Goal: Task Accomplishment & Management: Complete application form

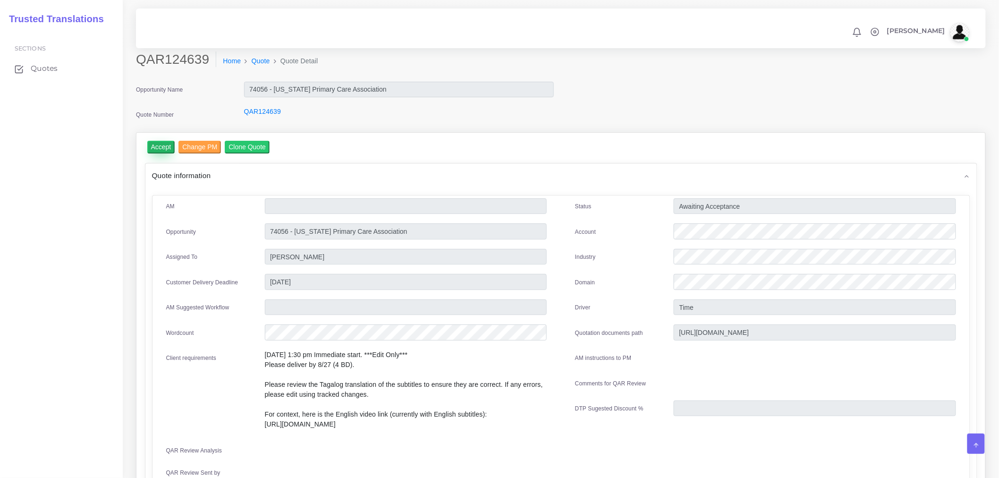
click at [152, 149] on input "Accept" at bounding box center [161, 147] width 28 height 13
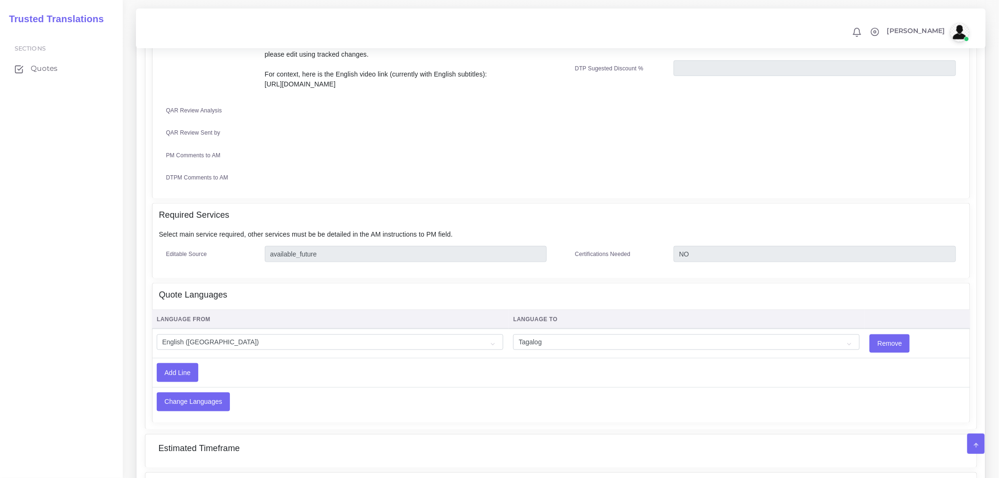
scroll to position [52, 0]
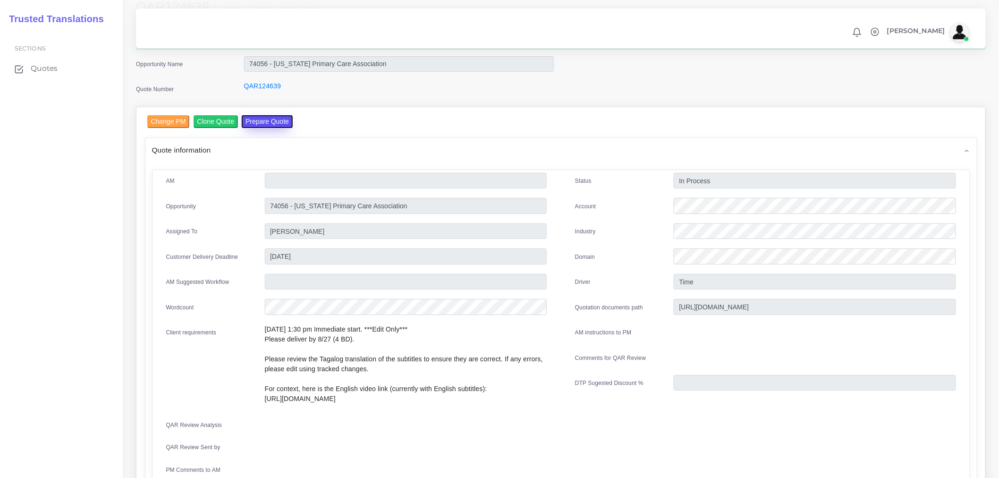
click at [274, 119] on button "Prepare Quote" at bounding box center [267, 121] width 51 height 13
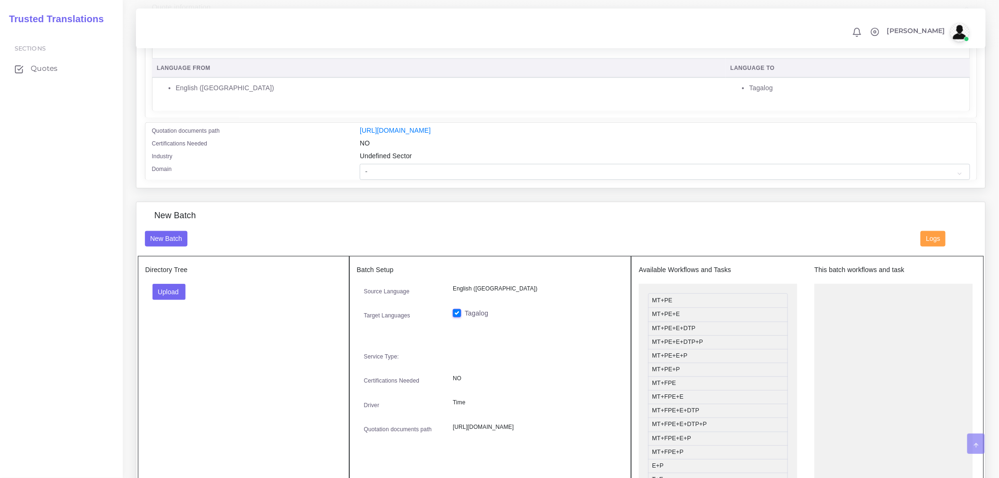
scroll to position [210, 0]
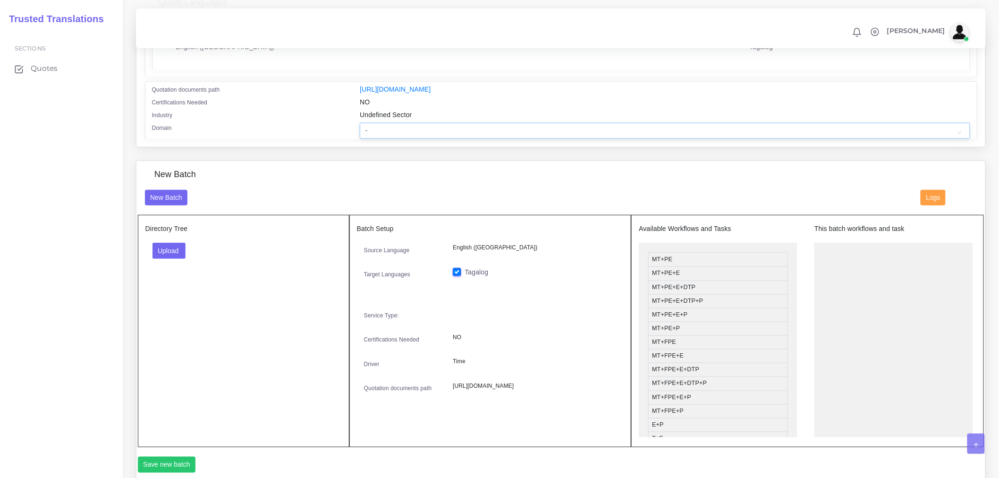
click at [396, 137] on select "- Advertising and Media Agriculture, Forestry and Fishing Architecture, Buildin…" at bounding box center [665, 131] width 610 height 16
select select "Healthcare and Health Sciences"
click at [360, 129] on select "- Advertising and Media Agriculture, Forestry and Fishing Architecture, Buildin…" at bounding box center [665, 131] width 610 height 16
click at [331, 258] on div "Upload Folder Files un/check all" at bounding box center [243, 254] width 196 height 23
click at [338, 190] on div "New Batch" at bounding box center [561, 180] width 847 height 20
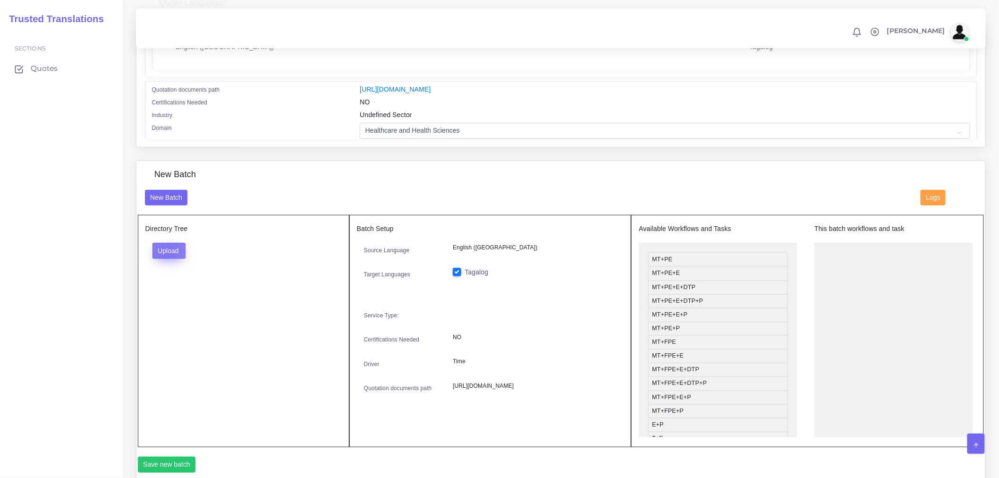
click at [166, 258] on button "Upload" at bounding box center [170, 251] width 34 height 16
click at [176, 292] on label "Files" at bounding box center [185, 286] width 65 height 12
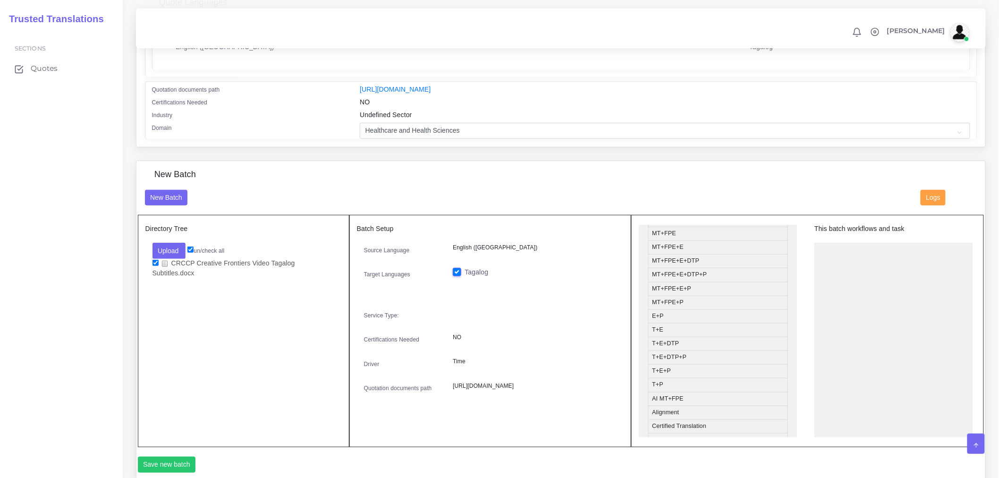
scroll to position [262, 0]
drag, startPoint x: 679, startPoint y: 402, endPoint x: 877, endPoint y: 297, distance: 225.0
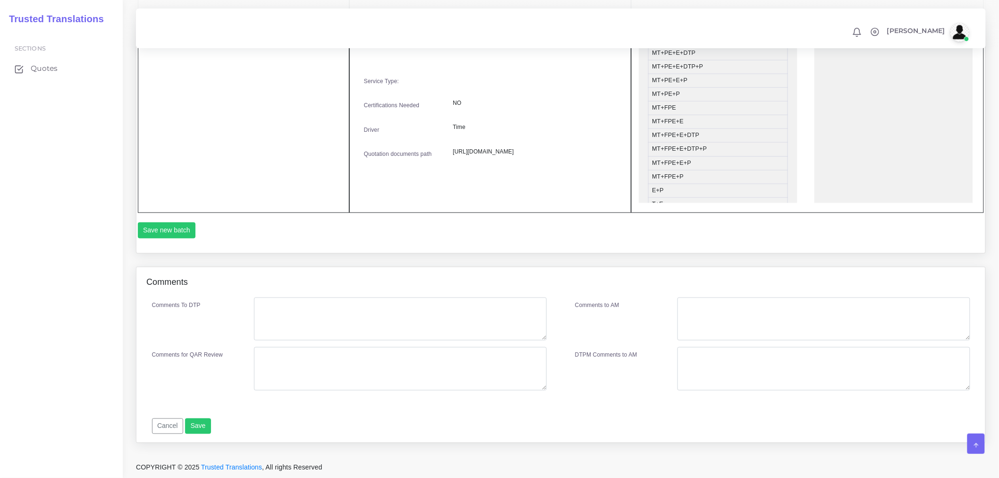
scroll to position [451, 0]
click at [175, 231] on button "Save new batch" at bounding box center [167, 230] width 58 height 16
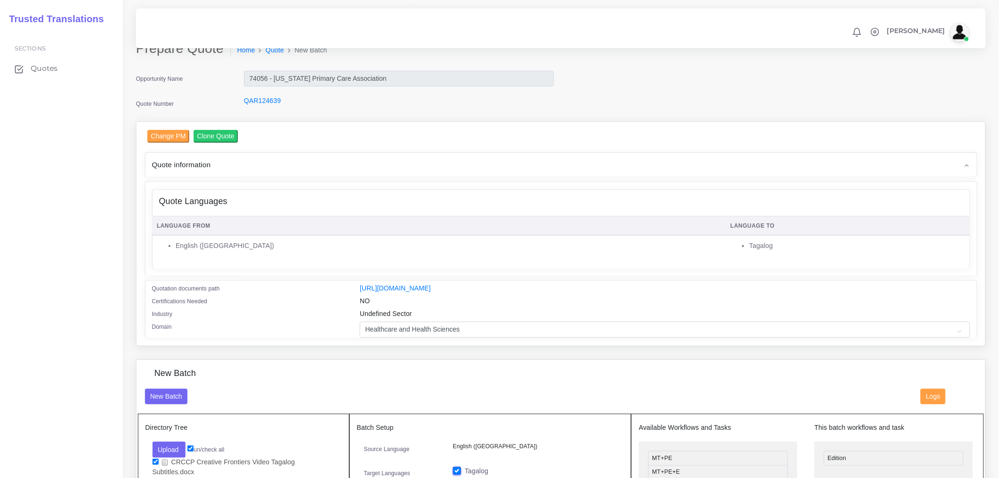
scroll to position [0, 0]
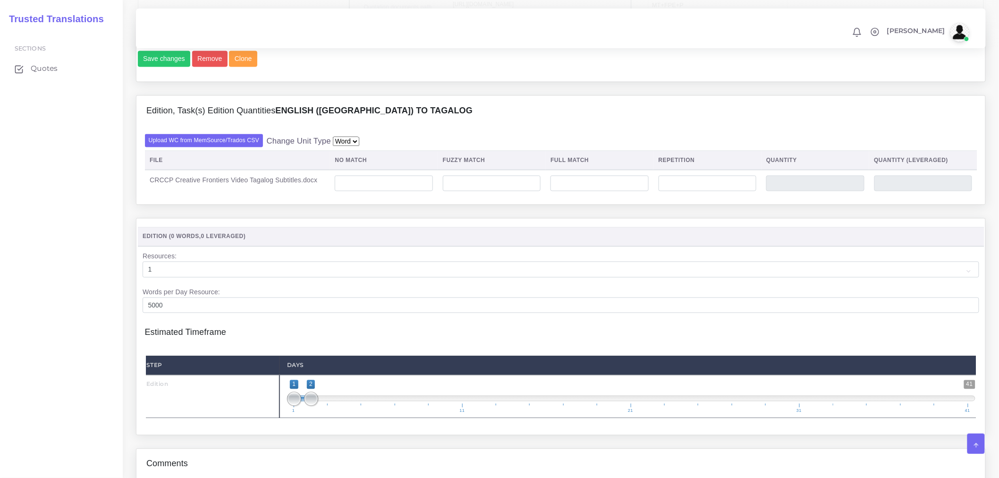
scroll to position [629, 0]
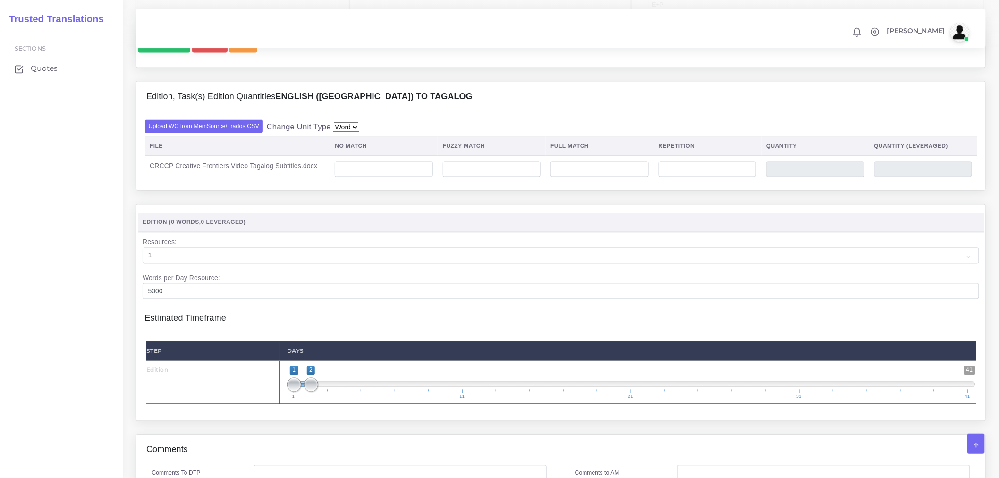
click at [426, 204] on div "Edition, Task(s) Edition Quantities English (US) TO Tagalog Upload WC from MemS…" at bounding box center [561, 142] width 864 height 123
click at [419, 178] on input "number" at bounding box center [384, 169] width 98 height 16
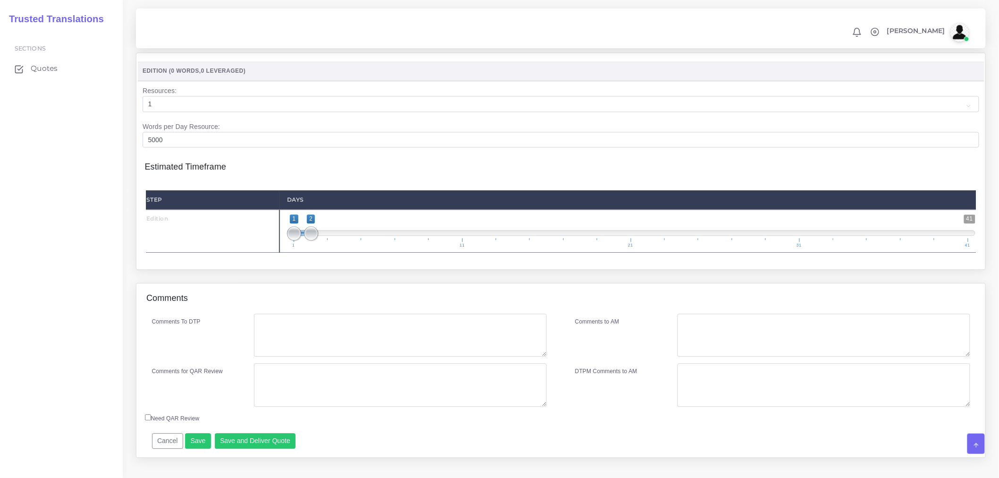
scroll to position [787, 0]
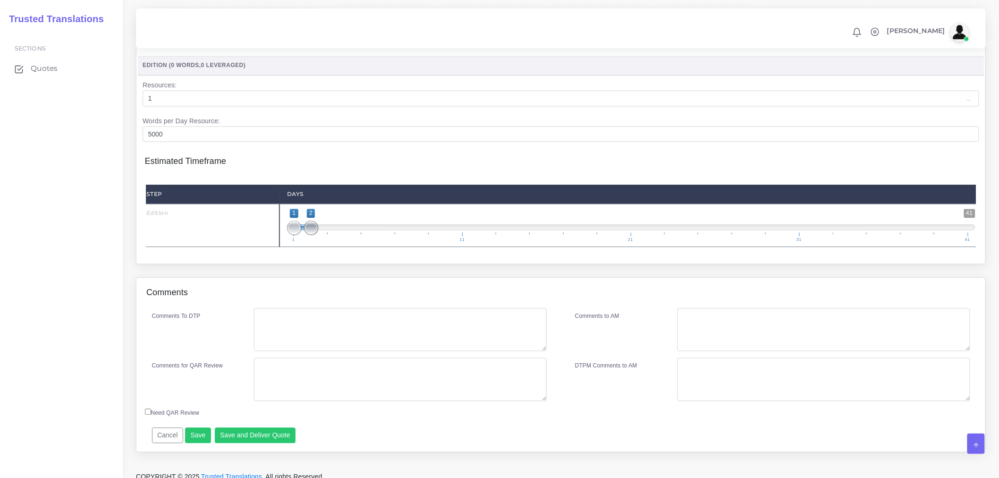
type input "170"
drag, startPoint x: 313, startPoint y: 255, endPoint x: 329, endPoint y: 254, distance: 15.6
click at [329, 235] on span at bounding box center [328, 228] width 14 height 14
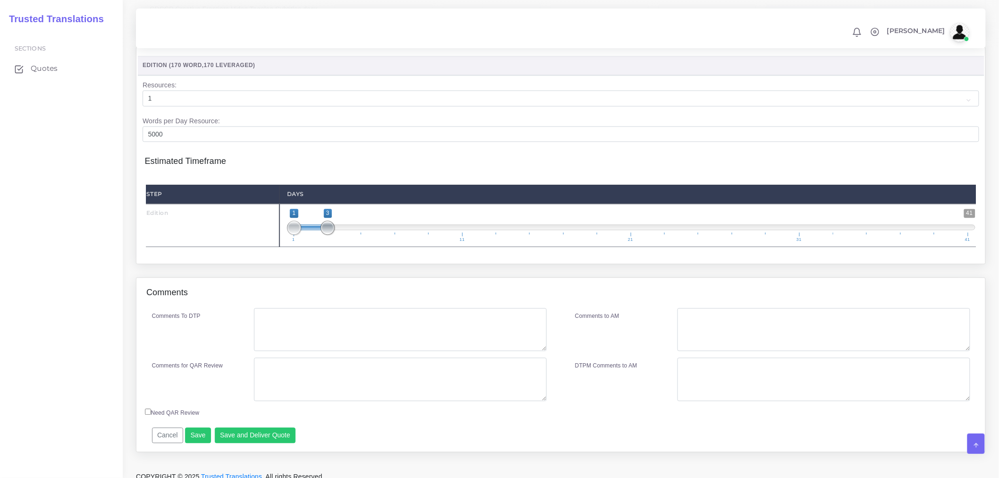
type input "1;4"
drag, startPoint x: 331, startPoint y: 254, endPoint x: 345, endPoint y: 254, distance: 14.6
click at [345, 235] on span at bounding box center [345, 228] width 14 height 14
click at [346, 277] on div "Resources Edition ( 170 Word , 170 Leveraged ) Resources: 1 2 3 4 5 6 7 8 9 10 …" at bounding box center [561, 162] width 864 height 230
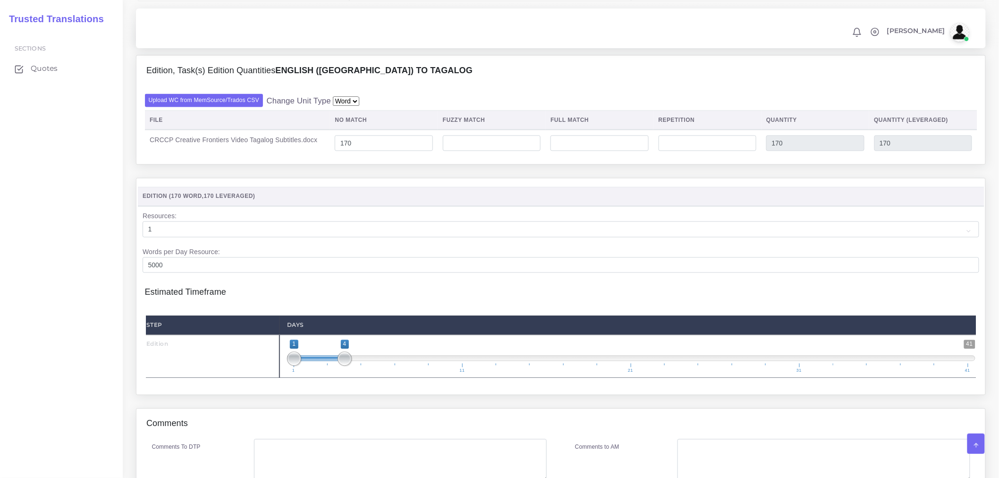
scroll to position [823, 0]
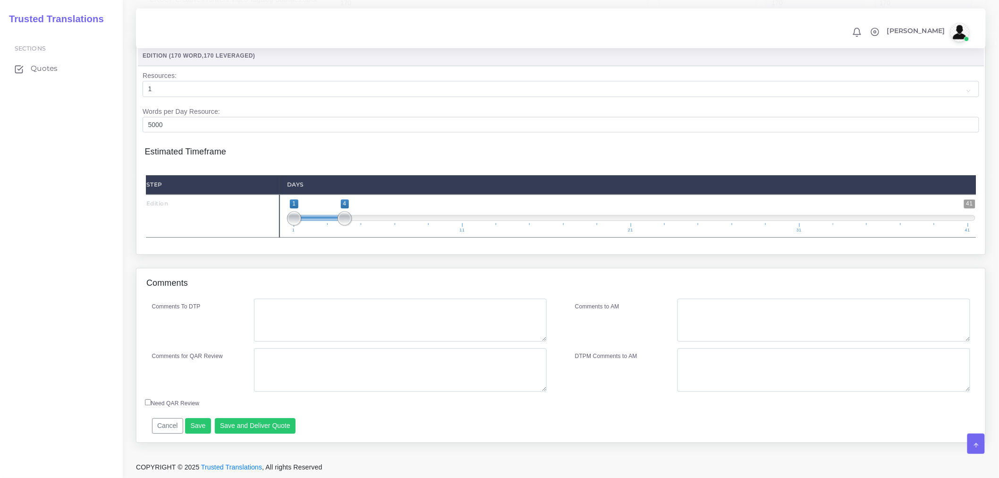
click at [145, 402] on input "Need QAR Review" at bounding box center [148, 402] width 6 height 6
checkbox input "true"
click at [291, 334] on textarea "Comments To DTP" at bounding box center [400, 319] width 293 height 43
type textarea "No DTP needed."
click at [291, 359] on textarea "Comments for QAR Review" at bounding box center [400, 369] width 293 height 43
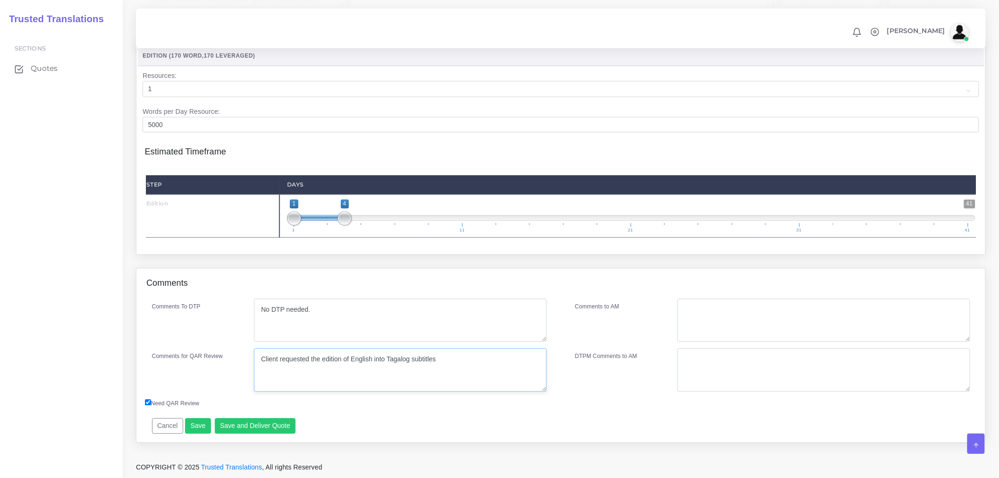
click at [413, 360] on textarea "Client requested the edition of English into Tagalog subtitles" at bounding box center [400, 369] width 293 height 43
click at [437, 359] on textarea "Client requested the edition of English into Tagalog subtitles" at bounding box center [400, 369] width 293 height 43
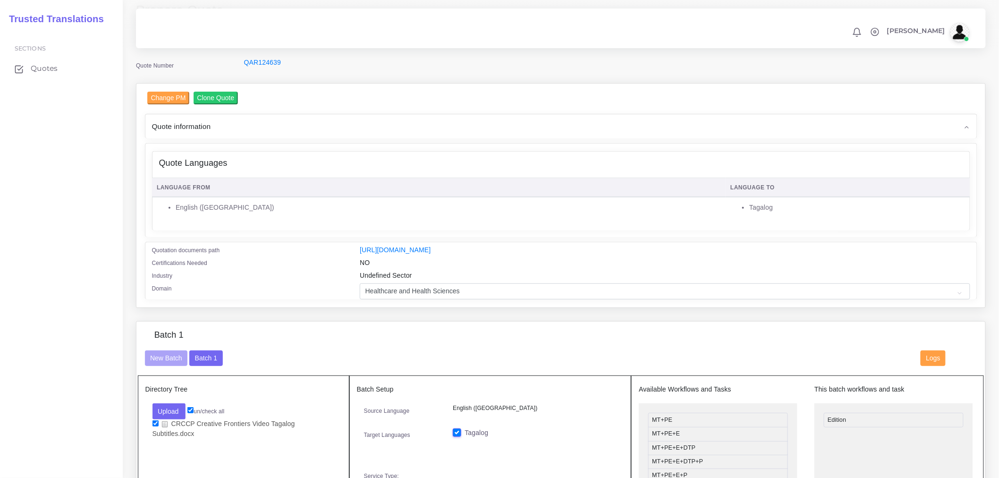
scroll to position [0, 0]
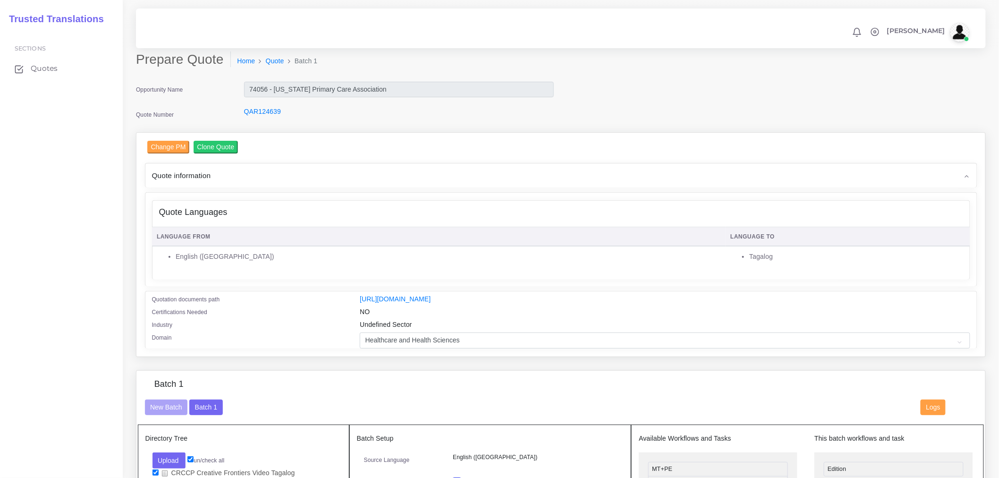
type textarea "Client requested the edition of English into Tagalog subtitles."
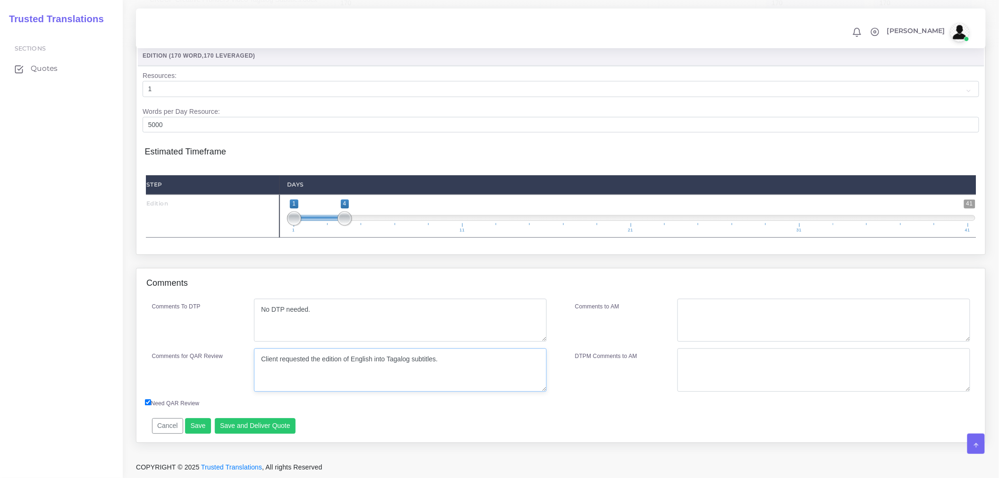
scroll to position [823, 0]
click at [267, 432] on button "Save and Deliver Quote" at bounding box center [255, 426] width 81 height 16
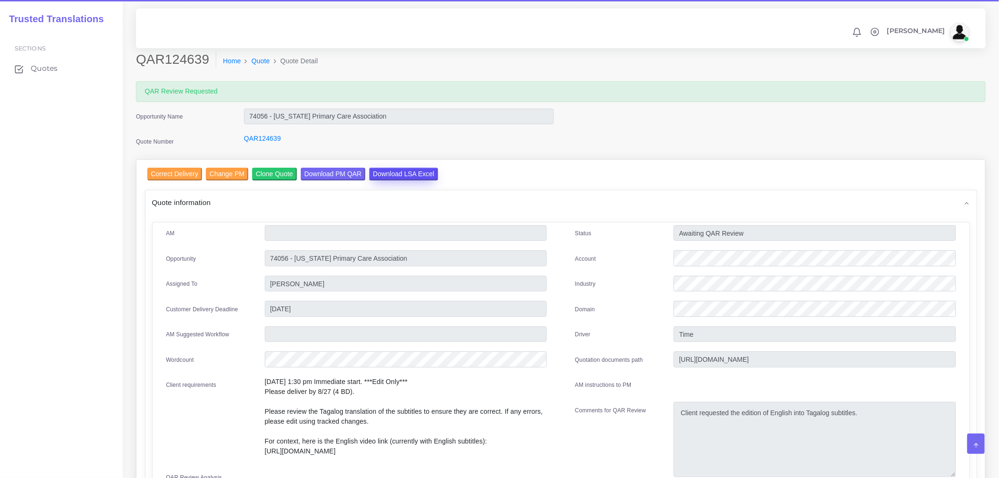
click at [406, 171] on input "Download LSA Excel" at bounding box center [403, 174] width 69 height 13
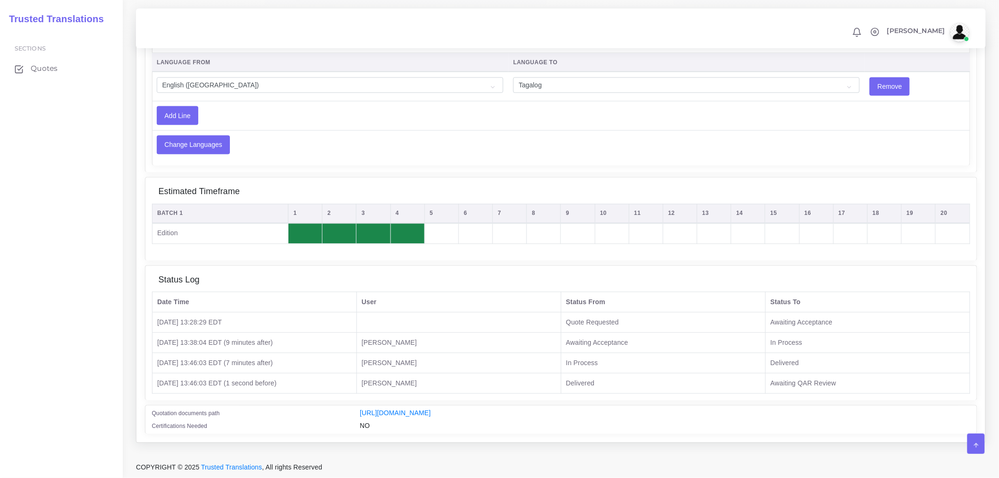
scroll to position [629, 0]
